Goal: Obtain resource: Download file/media

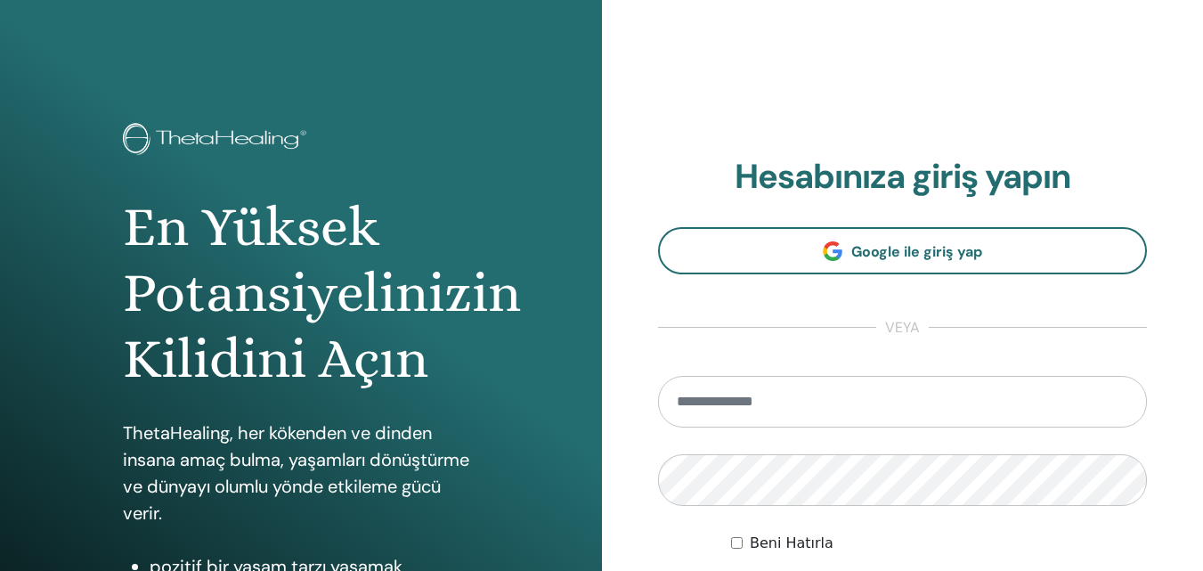
drag, startPoint x: 741, startPoint y: 411, endPoint x: 754, endPoint y: 401, distance: 16.6
click at [741, 411] on input "email" at bounding box center [903, 402] width 490 height 52
type input "**********"
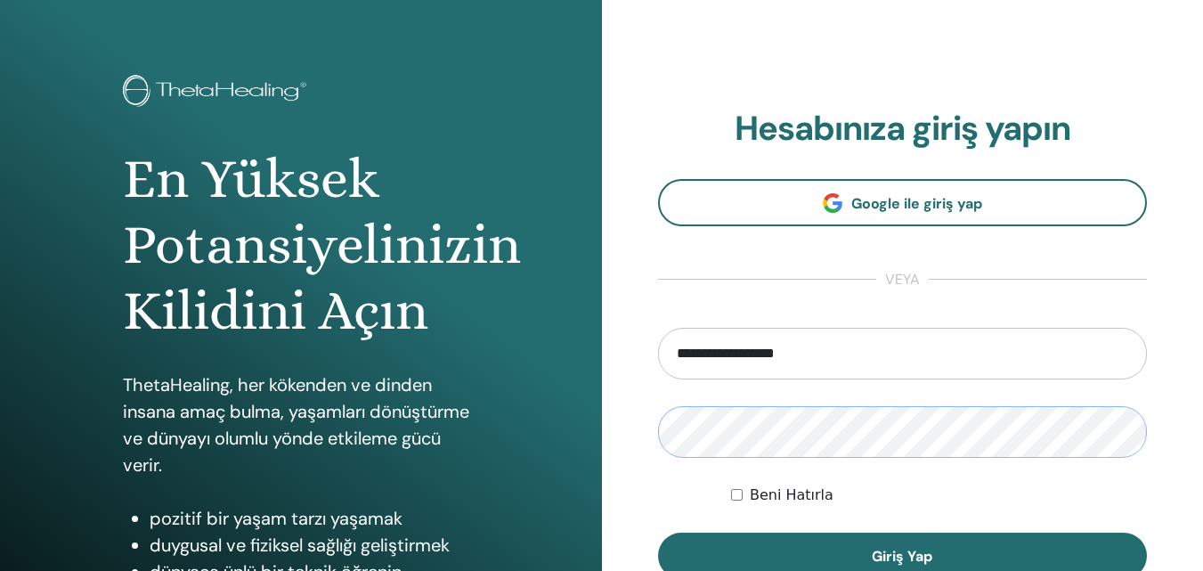
scroll to position [178, 0]
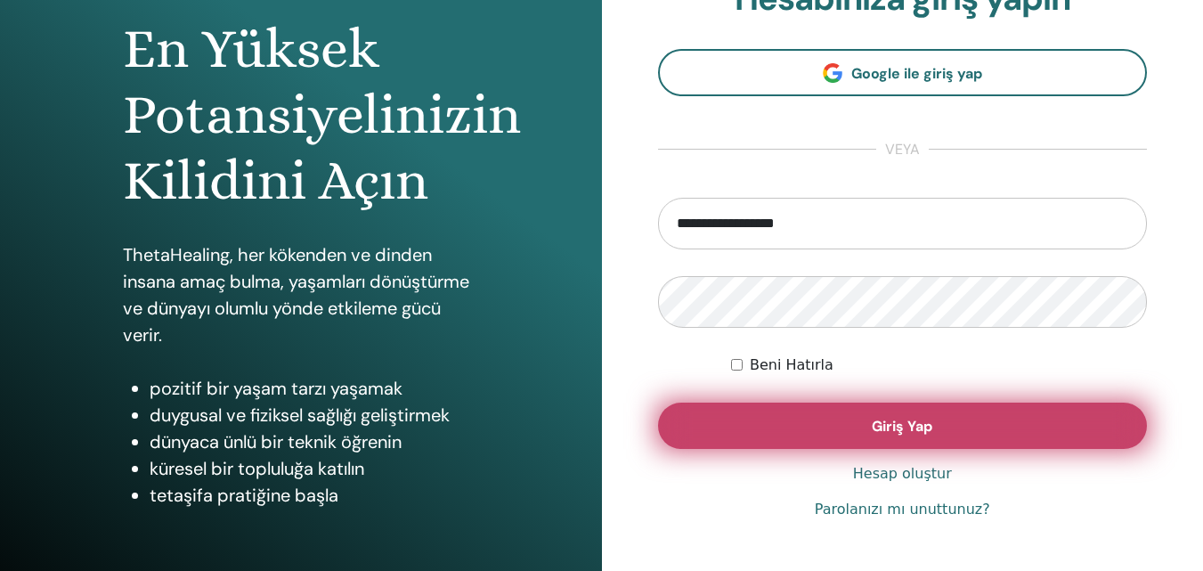
click at [855, 411] on button "Giriş Yap" at bounding box center [903, 426] width 490 height 46
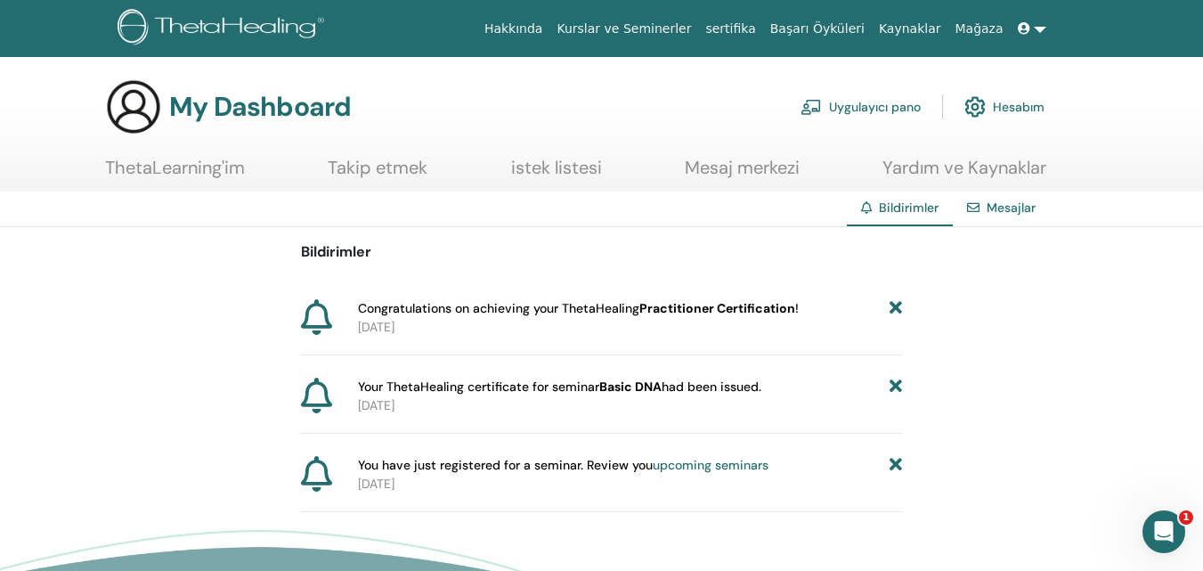
click at [1010, 104] on link "Hesabım" at bounding box center [1004, 106] width 80 height 39
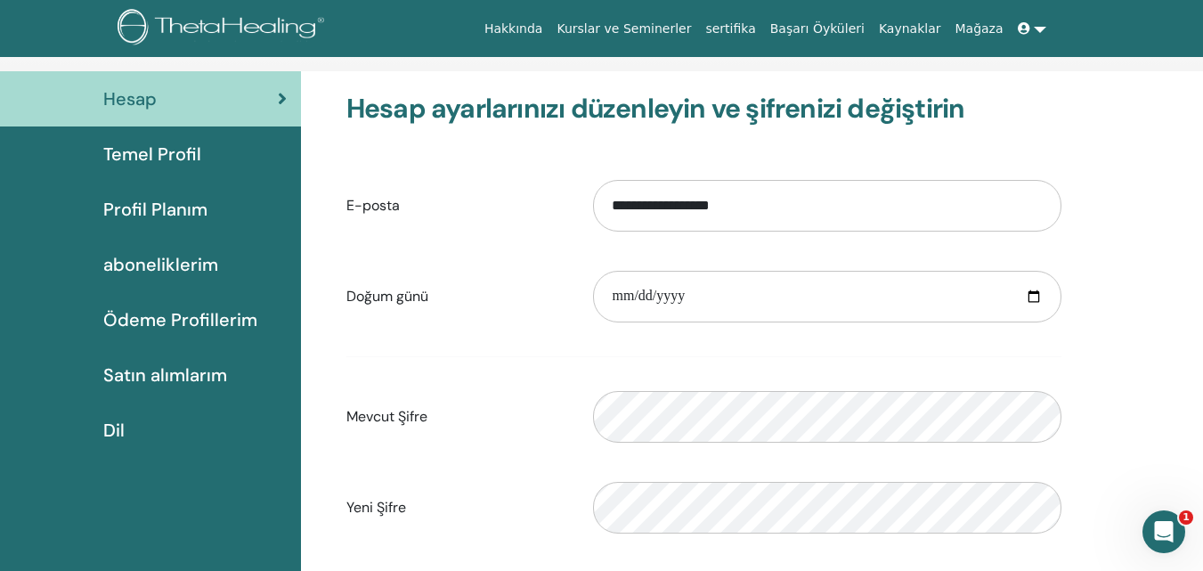
click at [190, 374] on span "Satın alımlarım" at bounding box center [165, 375] width 124 height 27
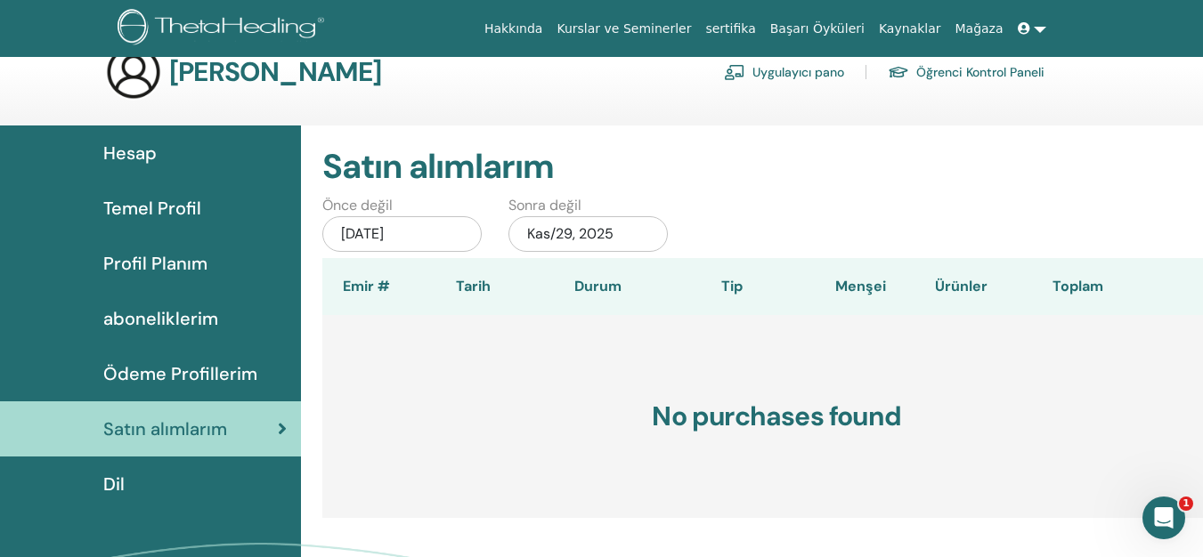
scroll to position [89, 0]
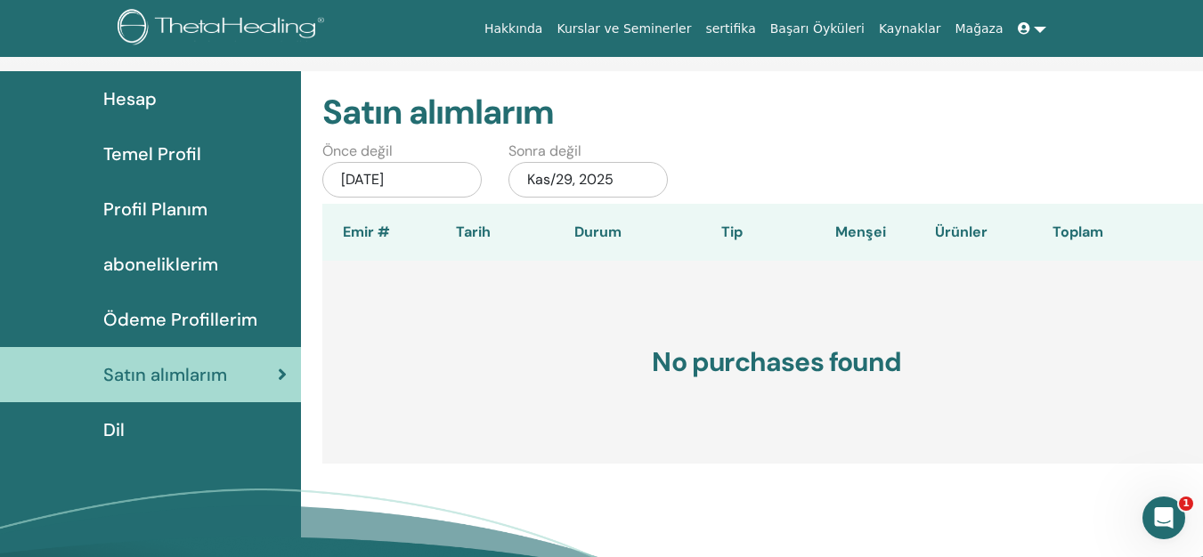
click at [134, 99] on span "Hesap" at bounding box center [129, 98] width 53 height 27
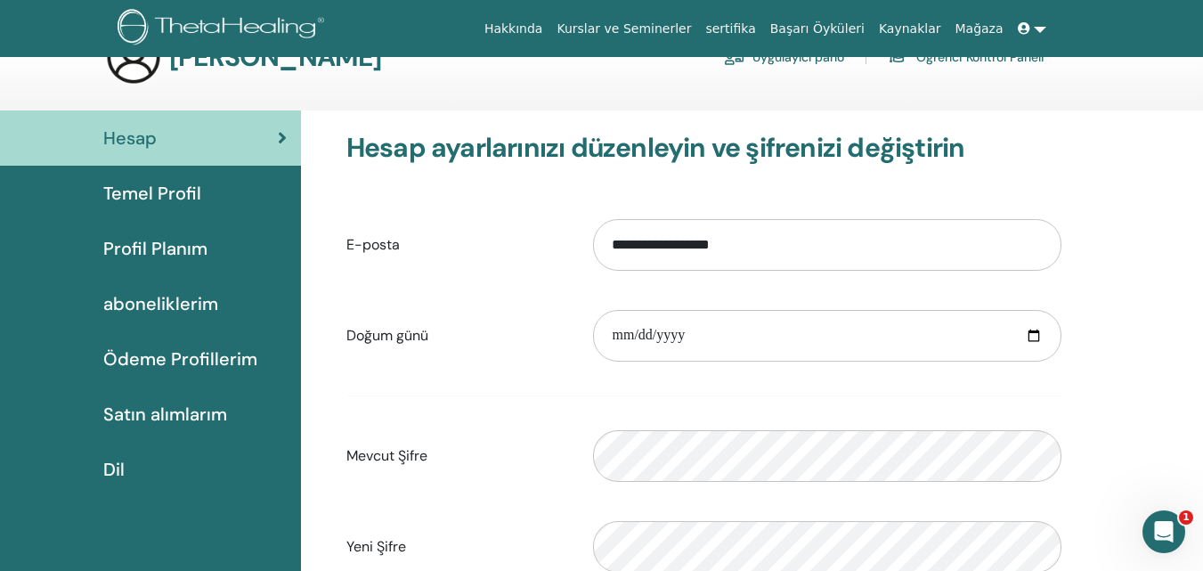
scroll to position [89, 0]
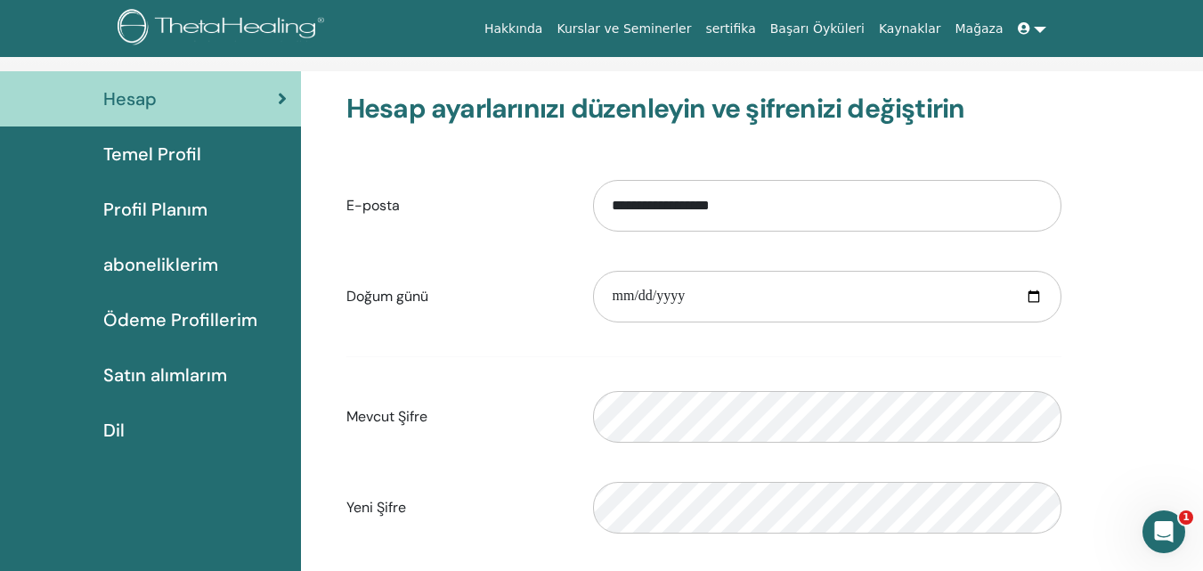
click at [153, 203] on span "Profil Planım" at bounding box center [155, 209] width 104 height 27
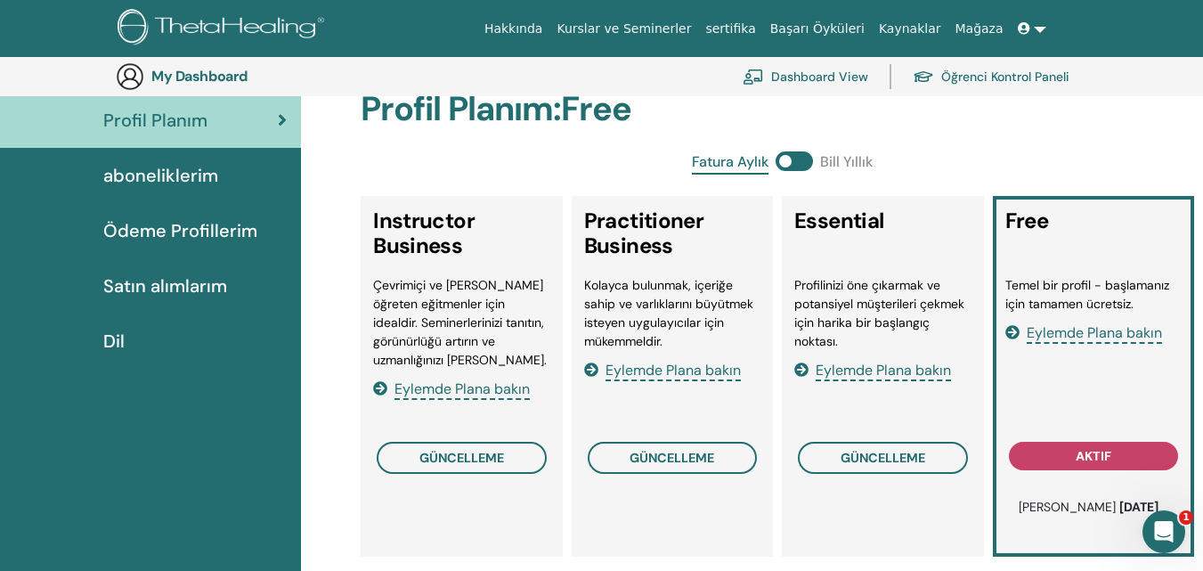
click at [159, 279] on span "Satın alımlarım" at bounding box center [165, 286] width 124 height 27
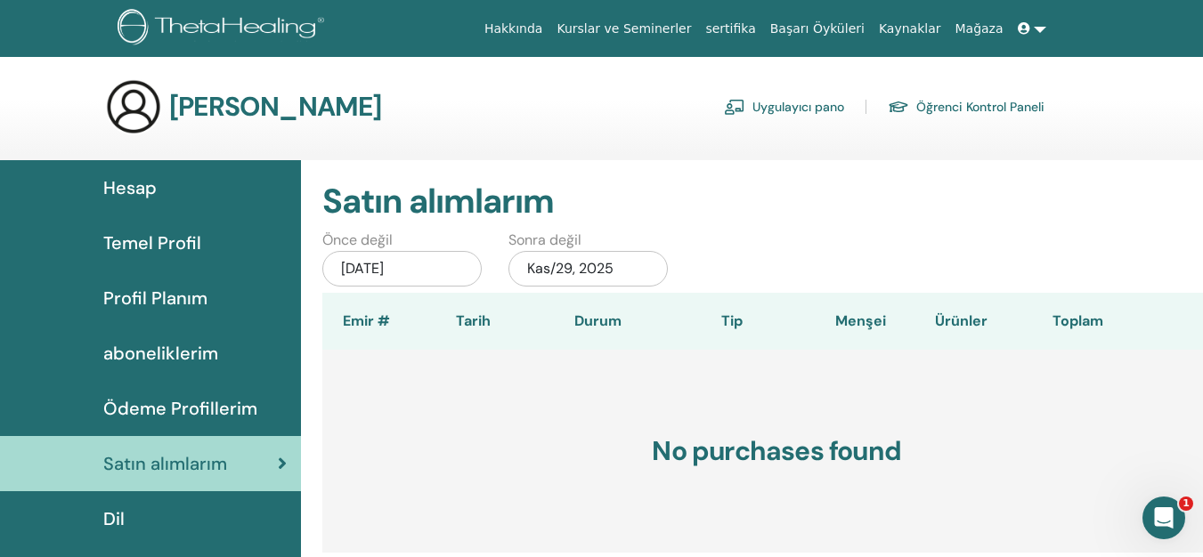
click at [947, 104] on link "Öğrenci Kontrol Paneli" at bounding box center [966, 107] width 157 height 28
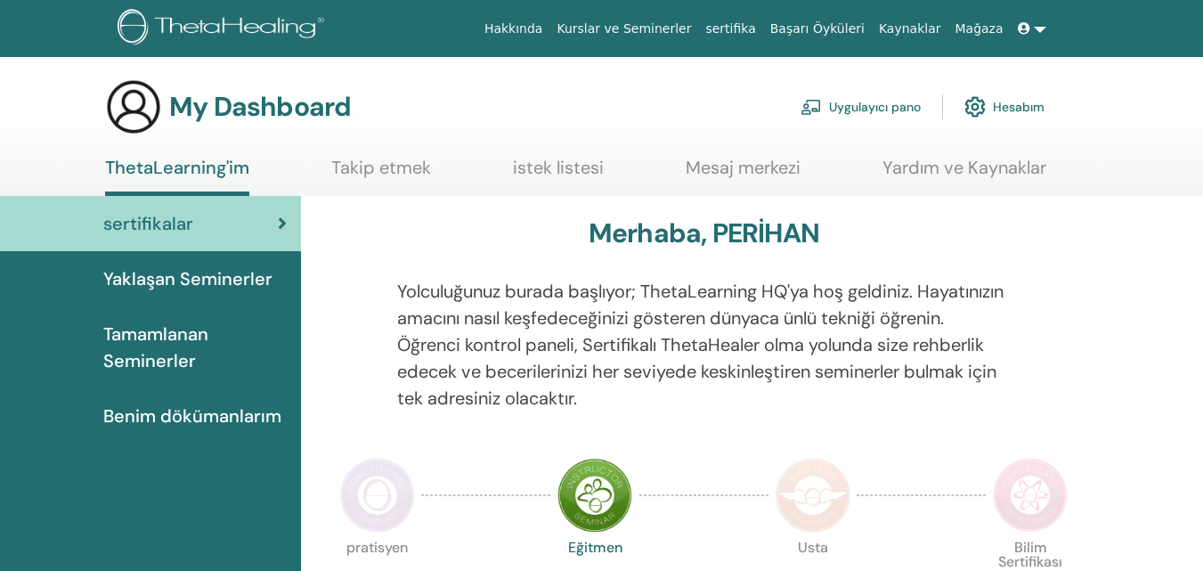
click at [156, 345] on span "Tamamlanan Seminerler" at bounding box center [194, 347] width 183 height 53
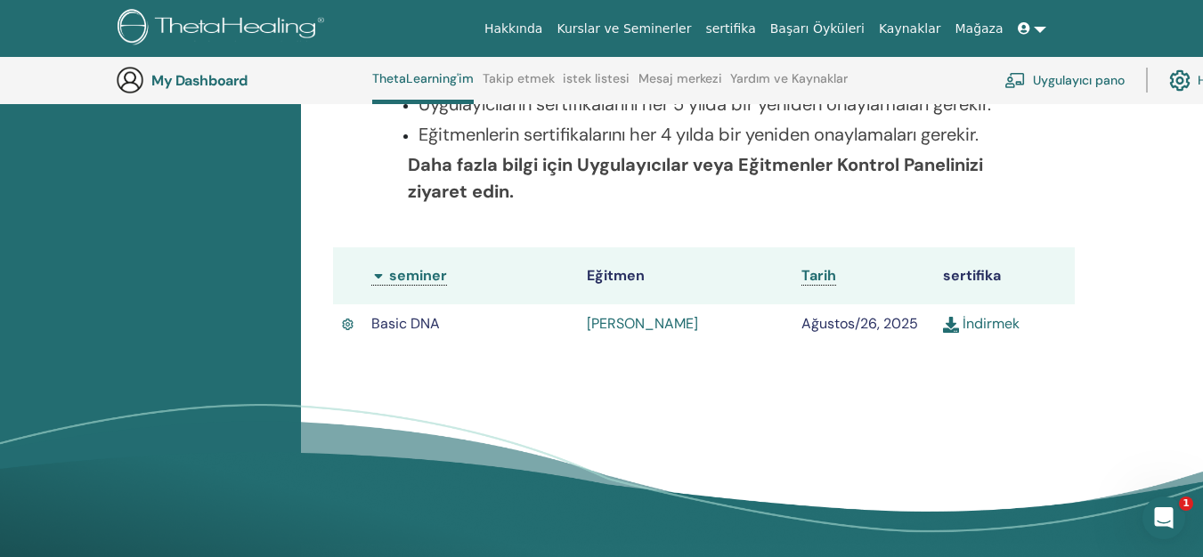
scroll to position [403, 0]
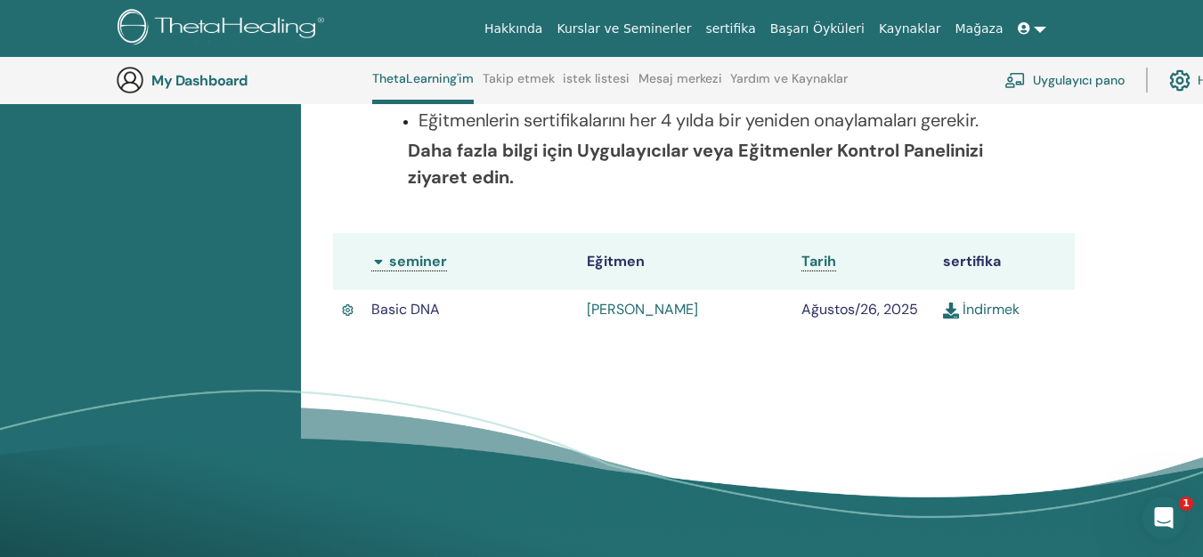
click at [998, 303] on link "İndirmek" at bounding box center [981, 309] width 77 height 19
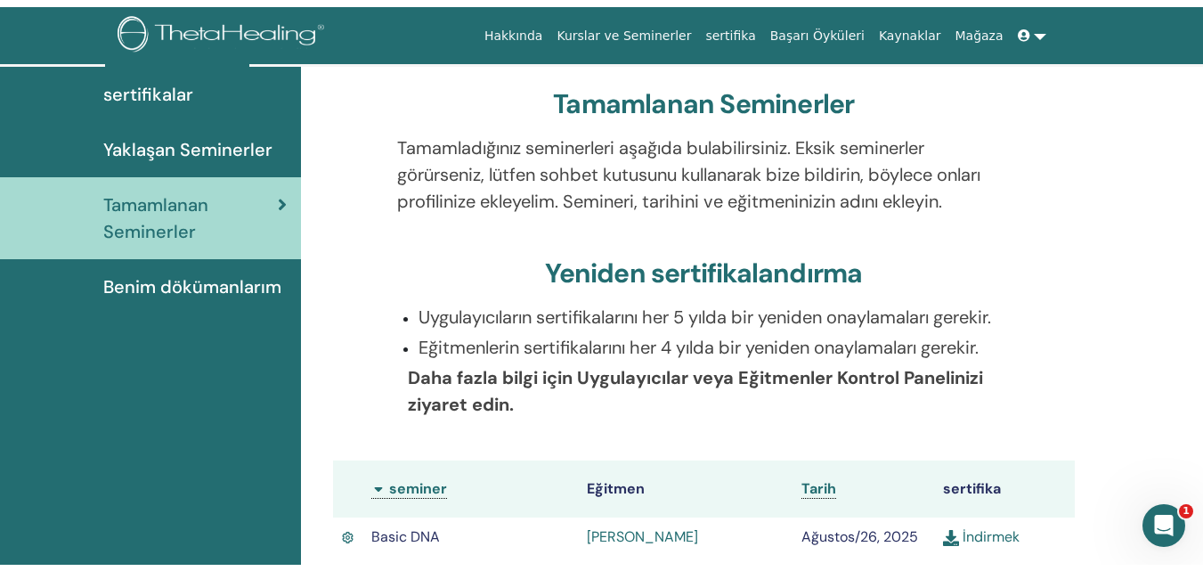
scroll to position [0, 0]
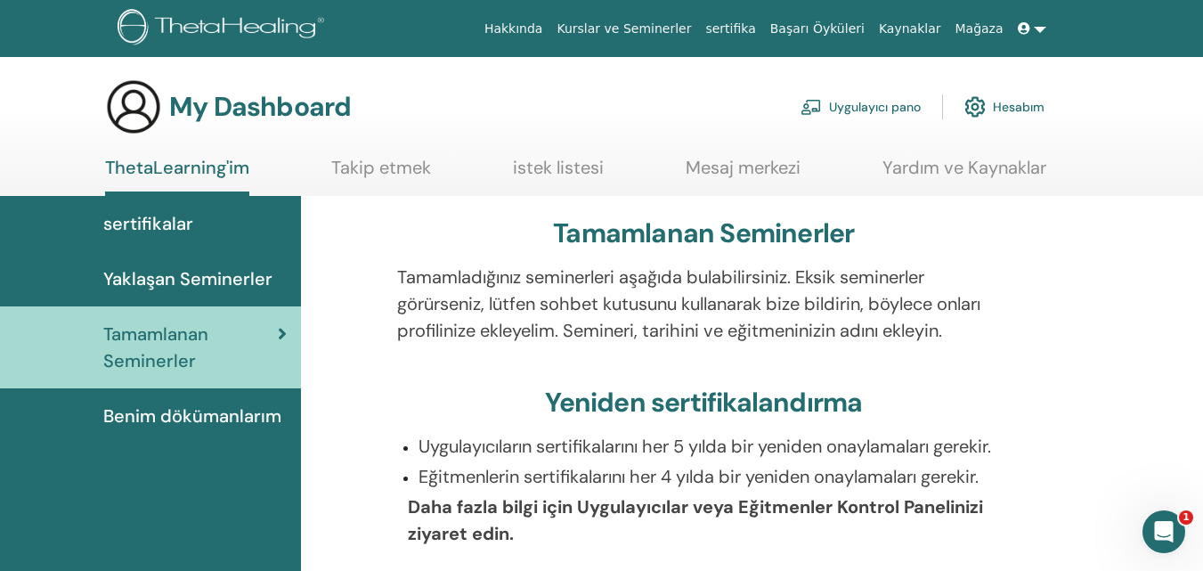
click at [219, 414] on span "Benim dökümanlarım" at bounding box center [192, 416] width 178 height 27
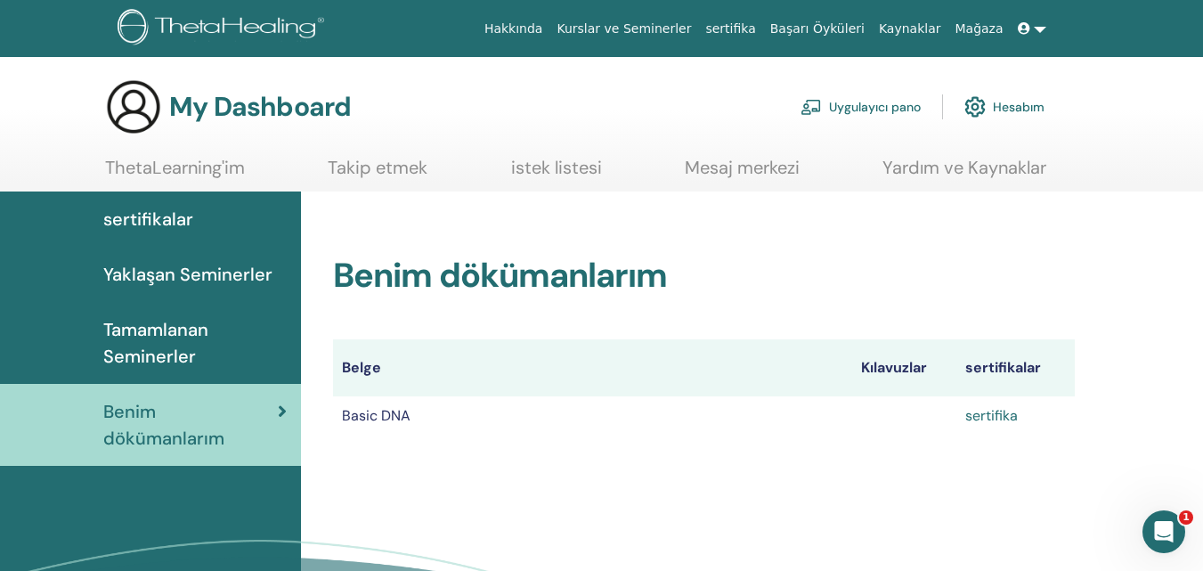
click at [1006, 415] on link "sertifika" at bounding box center [991, 415] width 53 height 19
click at [989, 102] on link "Hesabım" at bounding box center [1004, 106] width 80 height 39
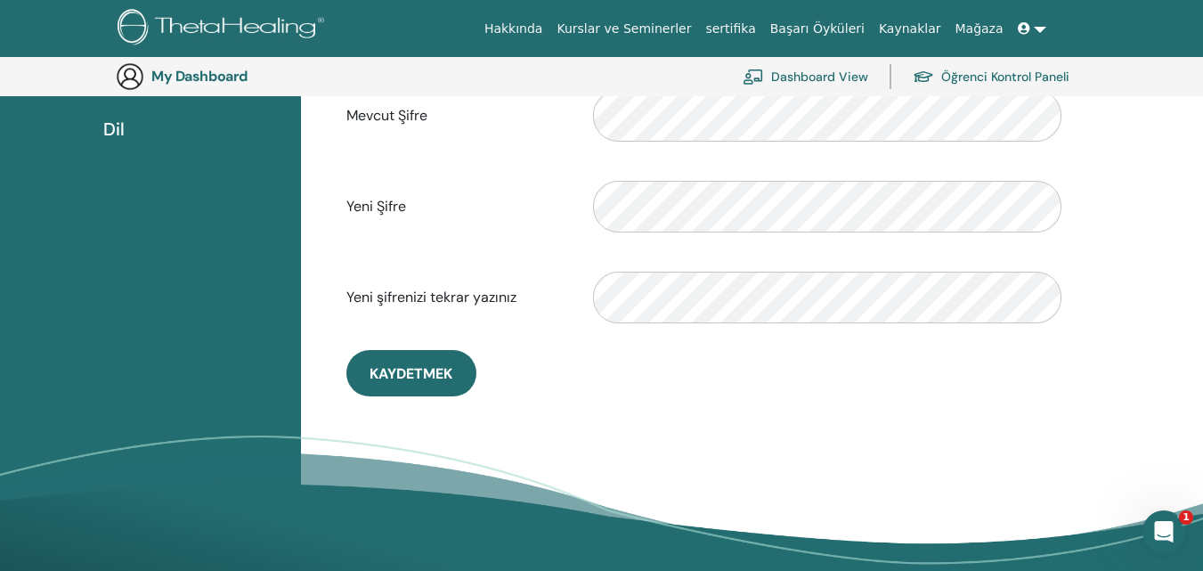
scroll to position [484, 0]
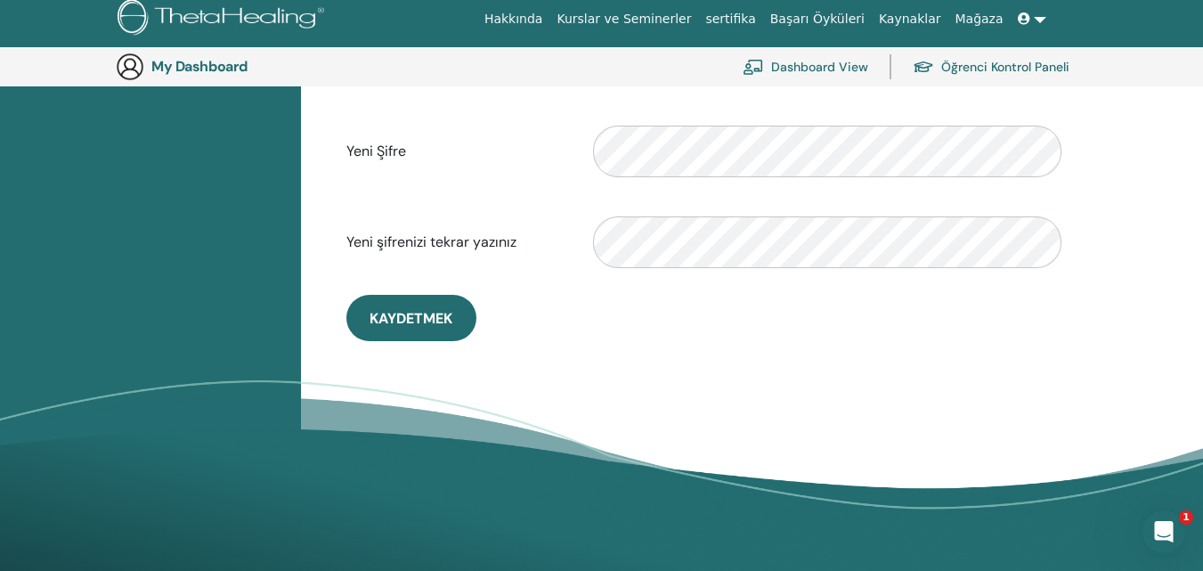
click at [1026, 17] on icon at bounding box center [1024, 18] width 12 height 12
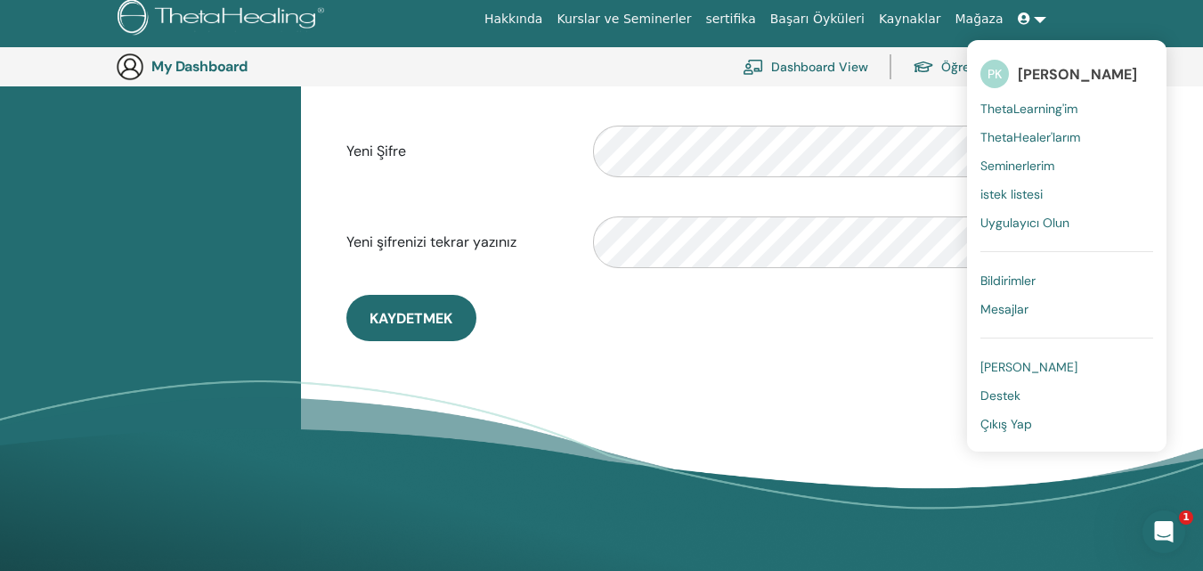
click at [1026, 420] on span "Çıkış Yap" at bounding box center [1007, 424] width 52 height 16
